Goal: Information Seeking & Learning: Learn about a topic

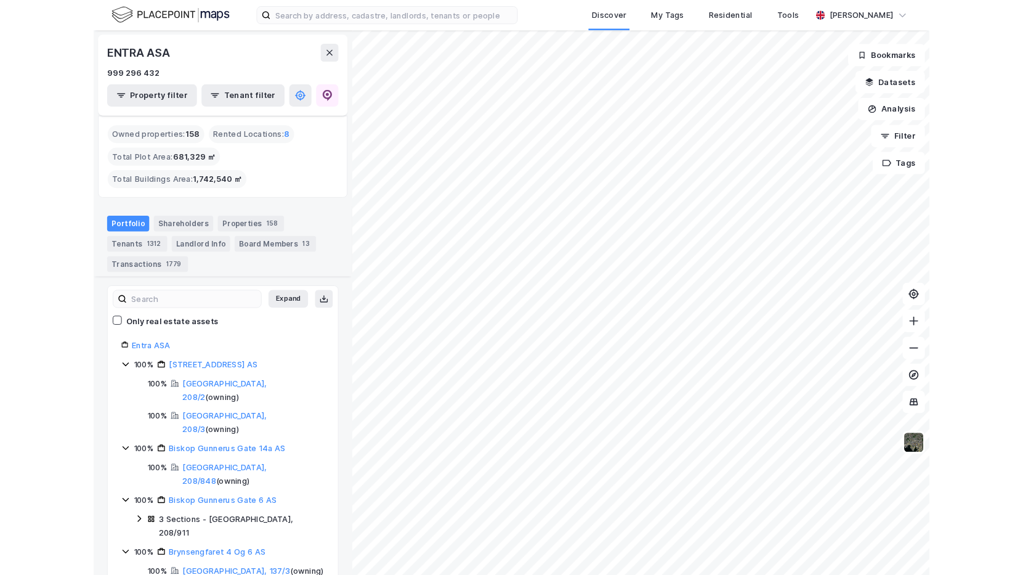
scroll to position [2882, 0]
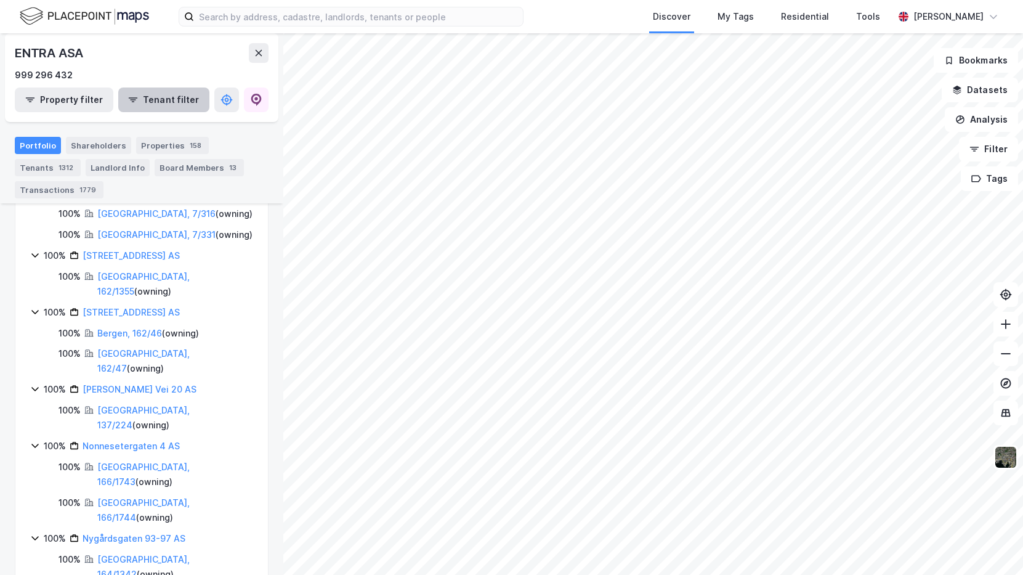
click at [136, 105] on button "Tenant filter" at bounding box center [163, 99] width 91 height 25
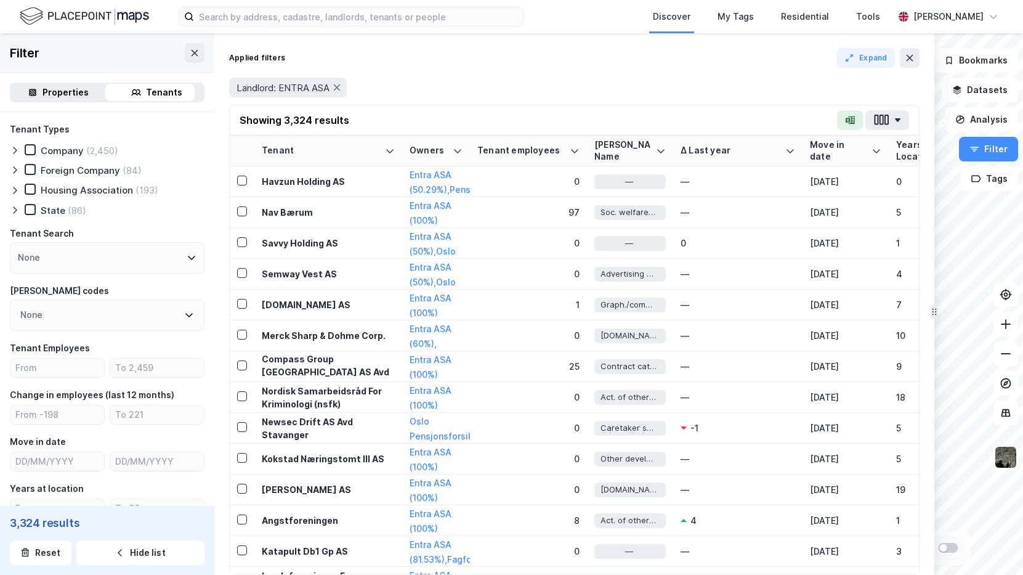
drag, startPoint x: 594, startPoint y: 317, endPoint x: 955, endPoint y: 307, distance: 360.4
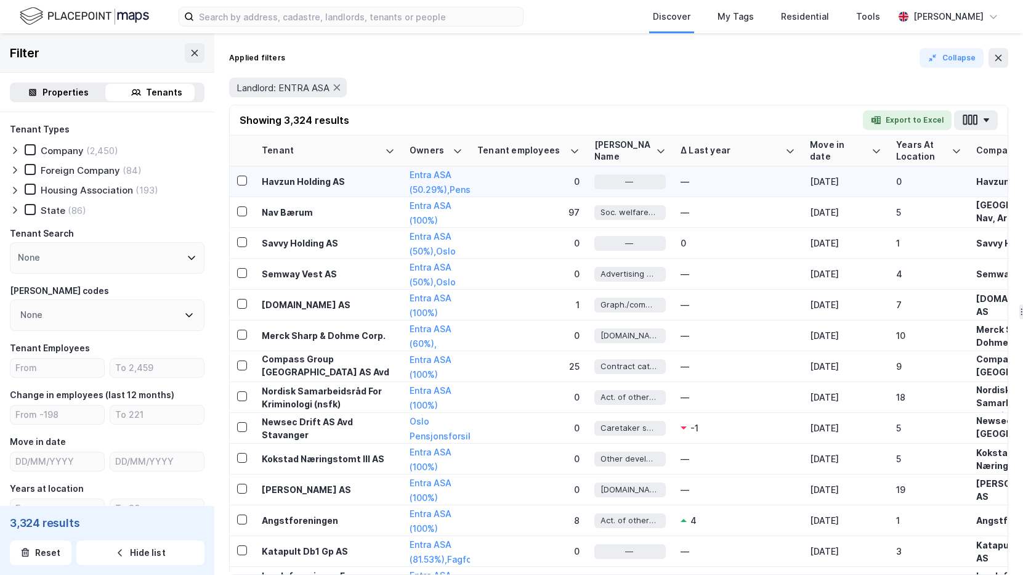
click at [241, 172] on td at bounding box center [242, 181] width 25 height 31
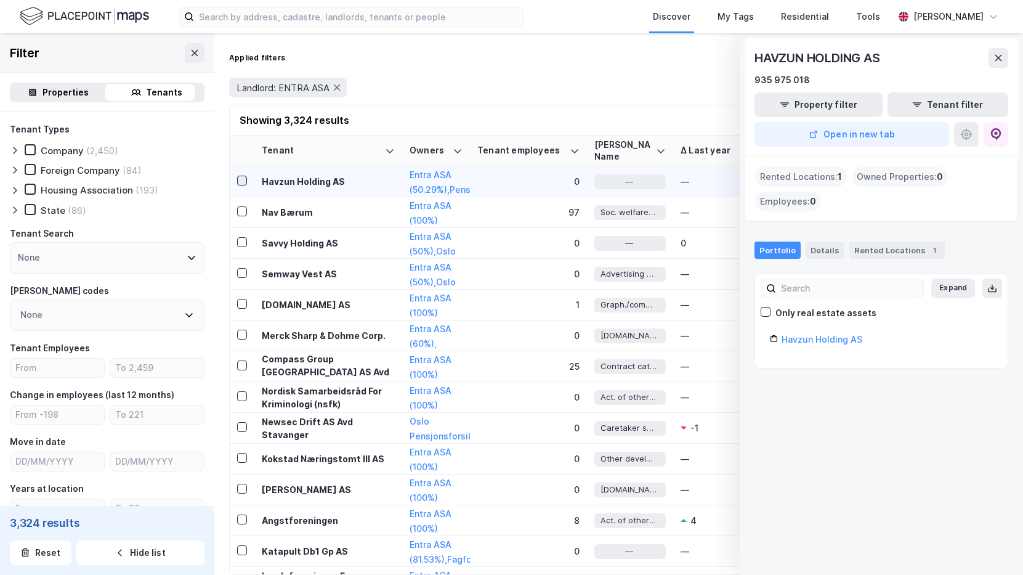
click at [244, 182] on icon at bounding box center [242, 180] width 9 height 9
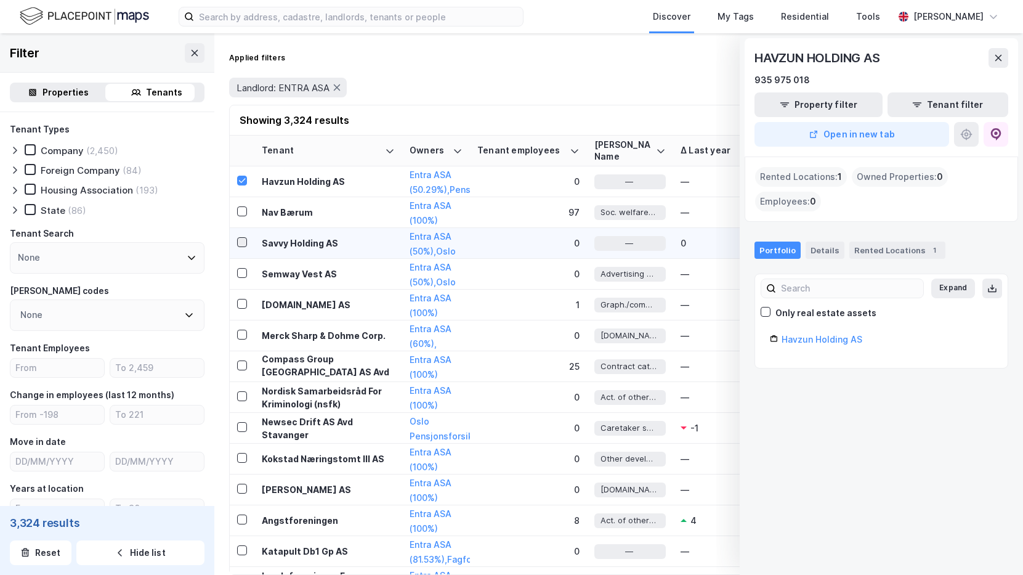
click at [244, 243] on icon at bounding box center [242, 242] width 9 height 9
click at [916, 53] on button at bounding box center [999, 58] width 20 height 20
